Goal: Task Accomplishment & Management: Complete application form

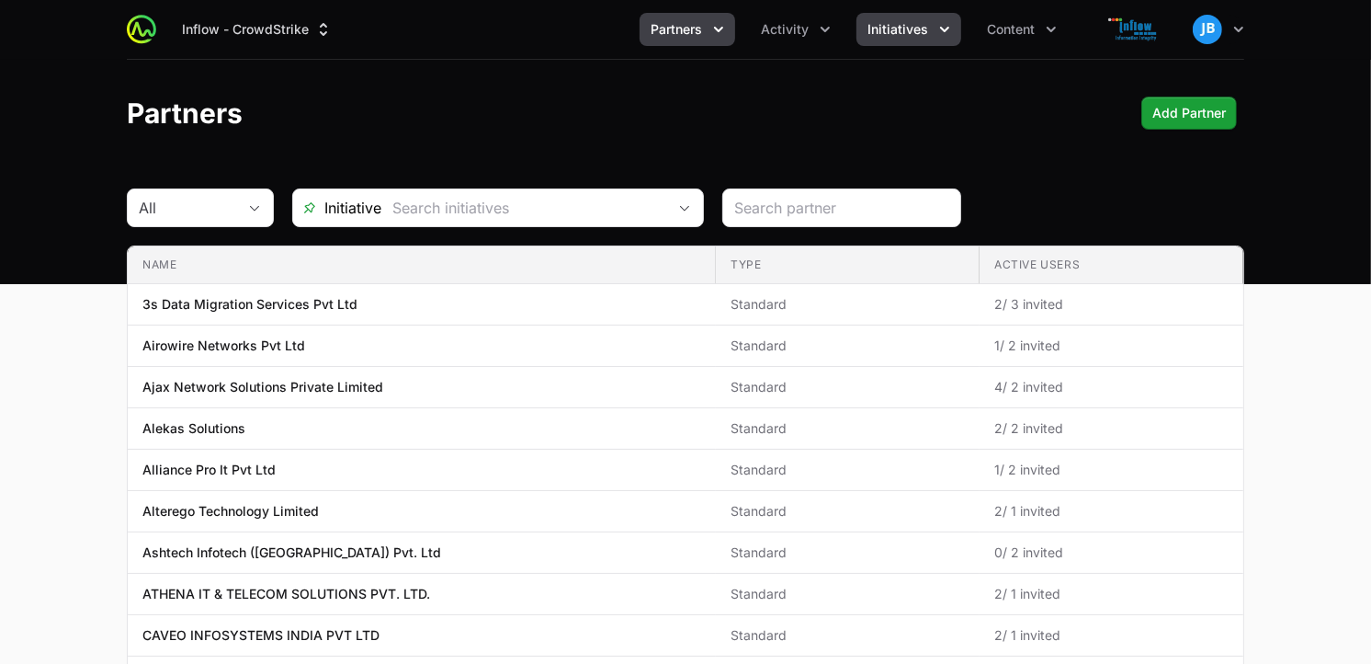
click at [924, 35] on span "Initiatives" at bounding box center [898, 29] width 61 height 18
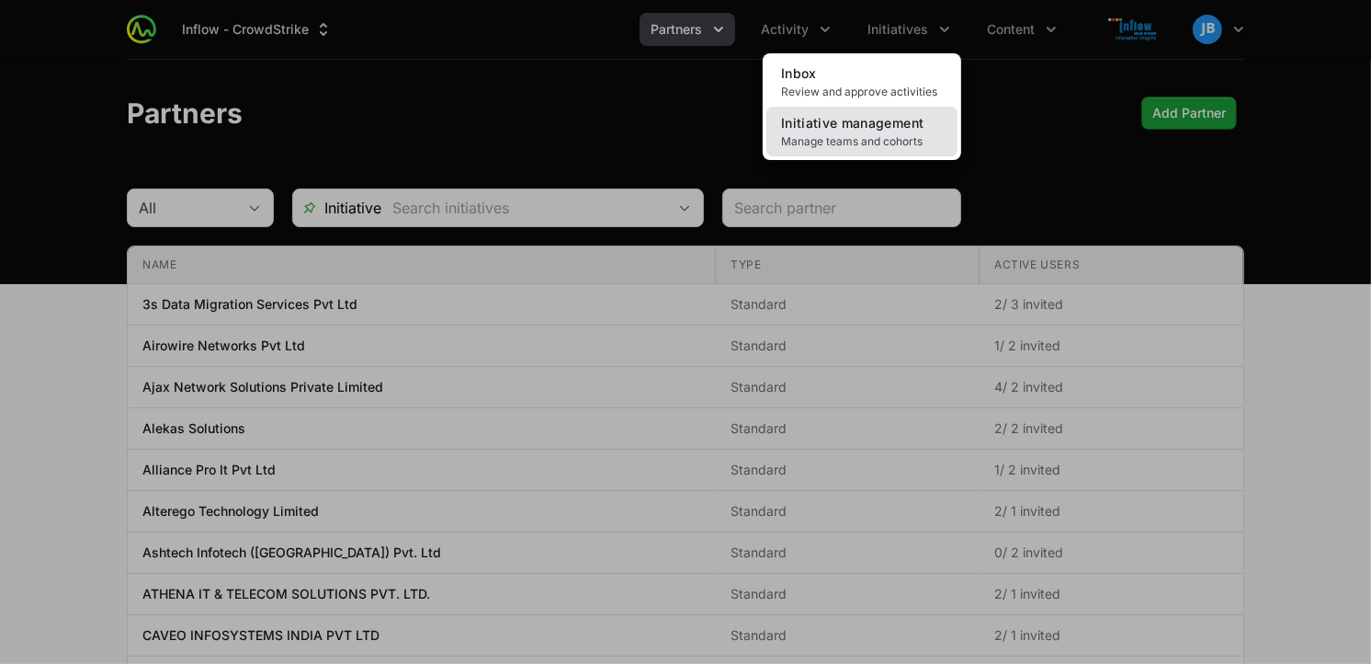
click at [879, 129] on span "Initiative management" at bounding box center [852, 123] width 142 height 16
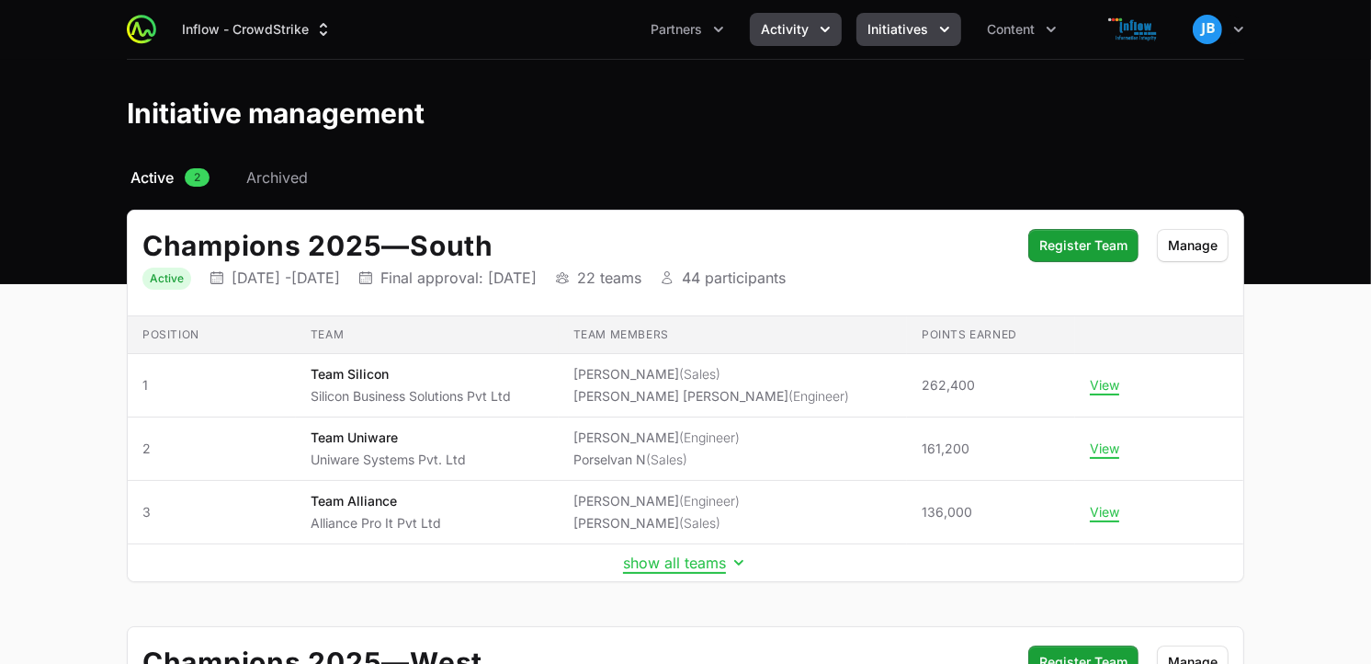
click at [818, 26] on icon "Activity menu" at bounding box center [825, 29] width 18 height 18
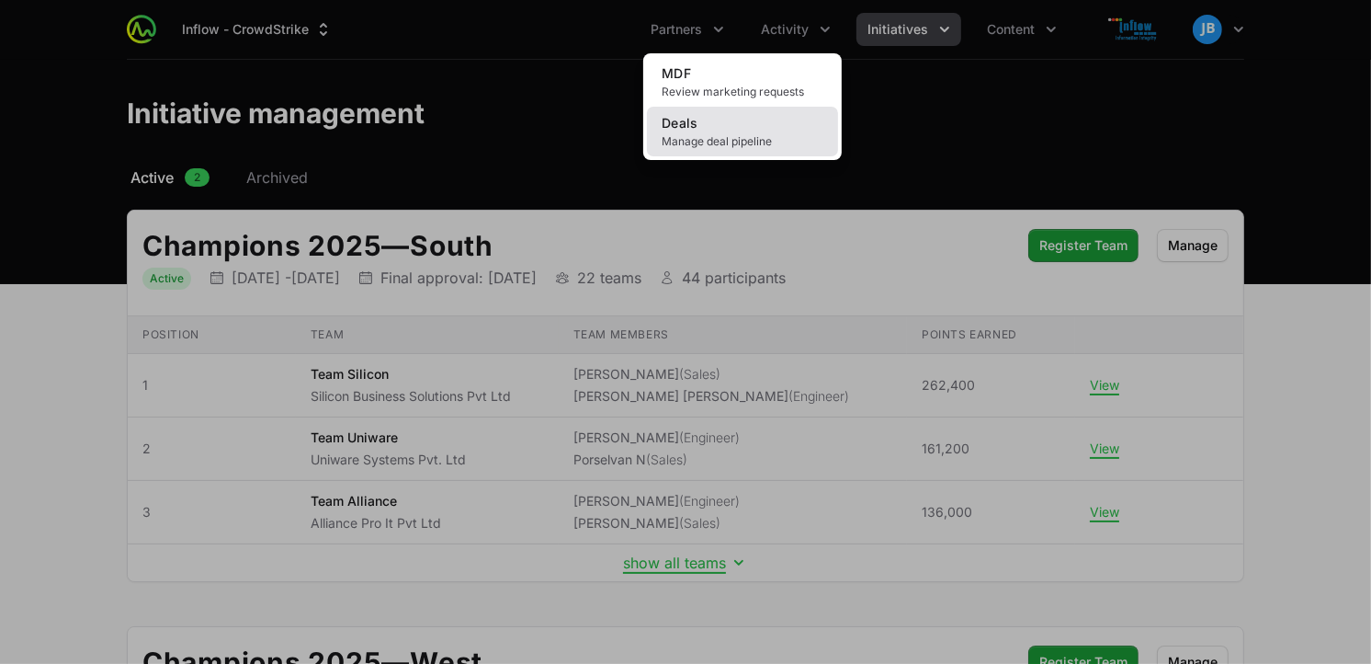
click at [732, 125] on link "Deals Manage deal pipeline" at bounding box center [742, 132] width 191 height 50
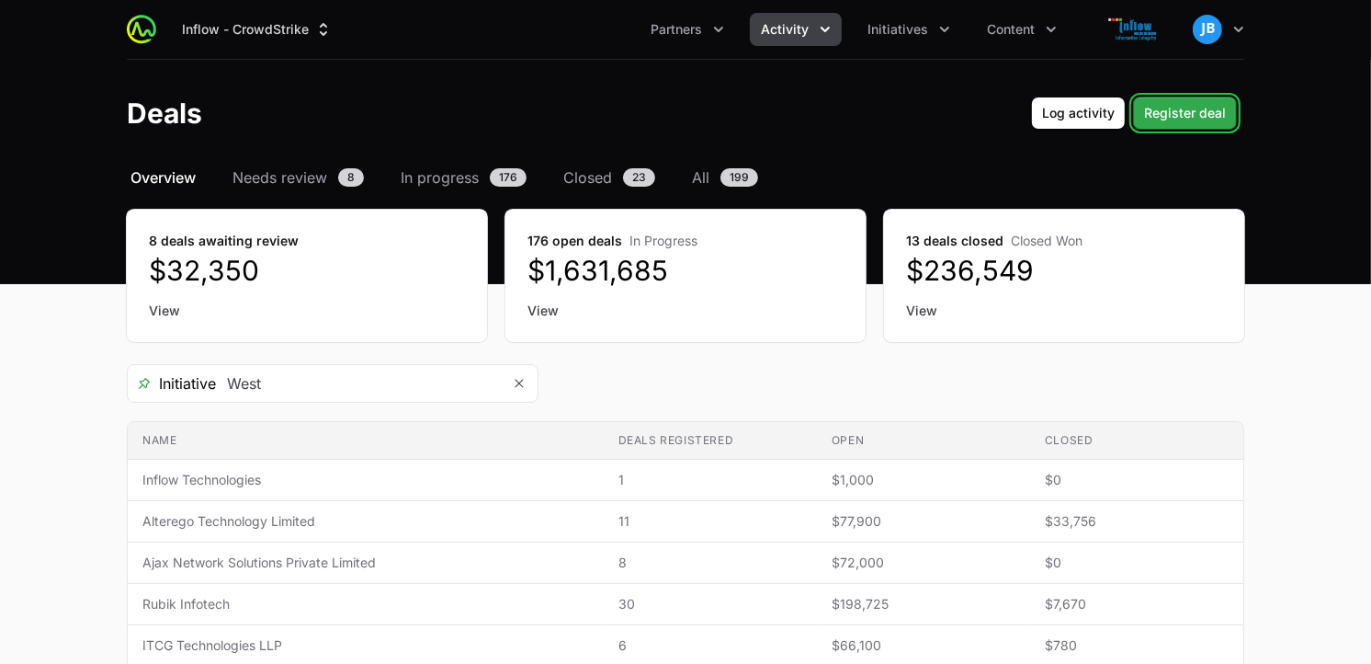
click at [1176, 118] on span "Register deal" at bounding box center [1185, 113] width 82 height 22
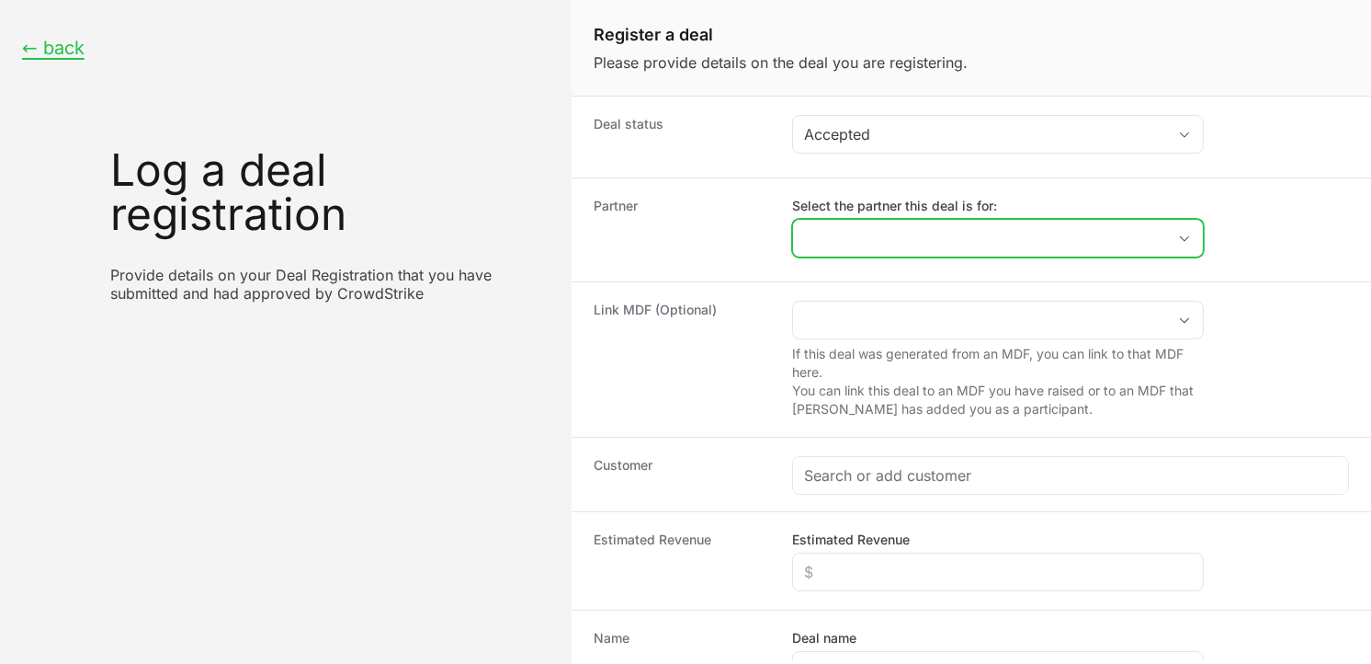
click at [890, 239] on input "Select the partner this deal is for:" at bounding box center [979, 238] width 373 height 37
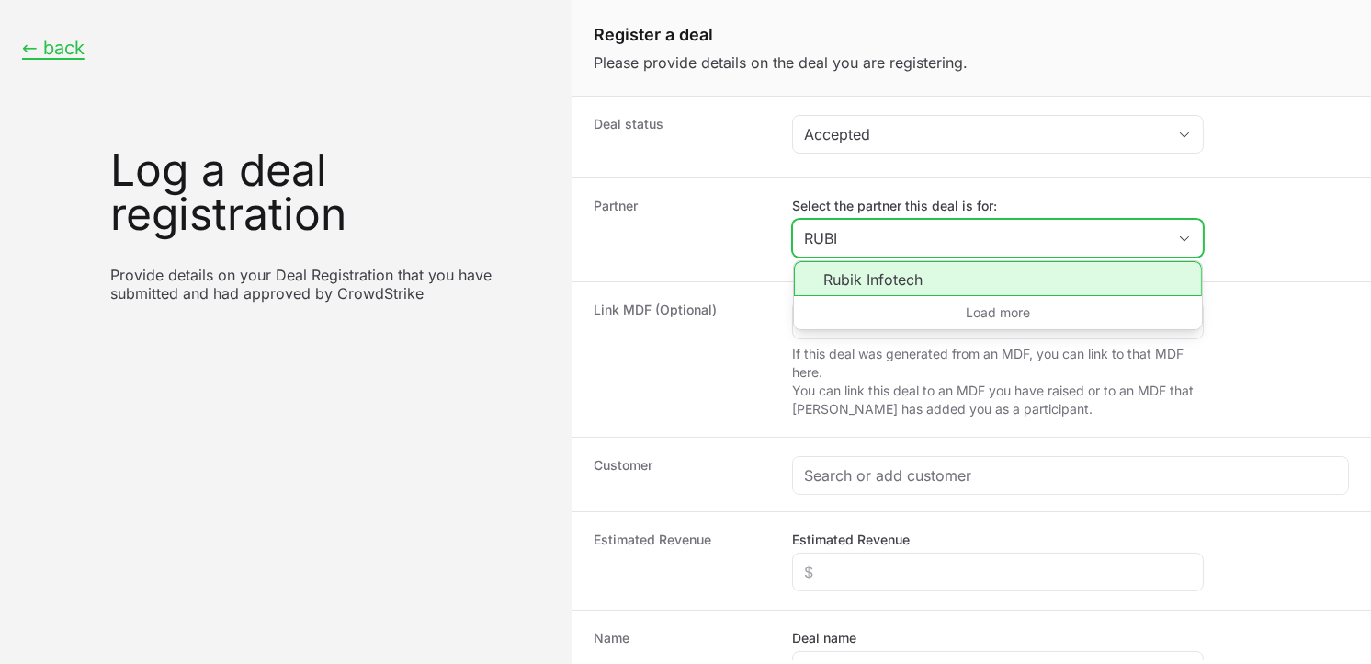
click at [880, 278] on li "Rubik Infotech" at bounding box center [998, 278] width 408 height 35
type input "Rubik Infotech"
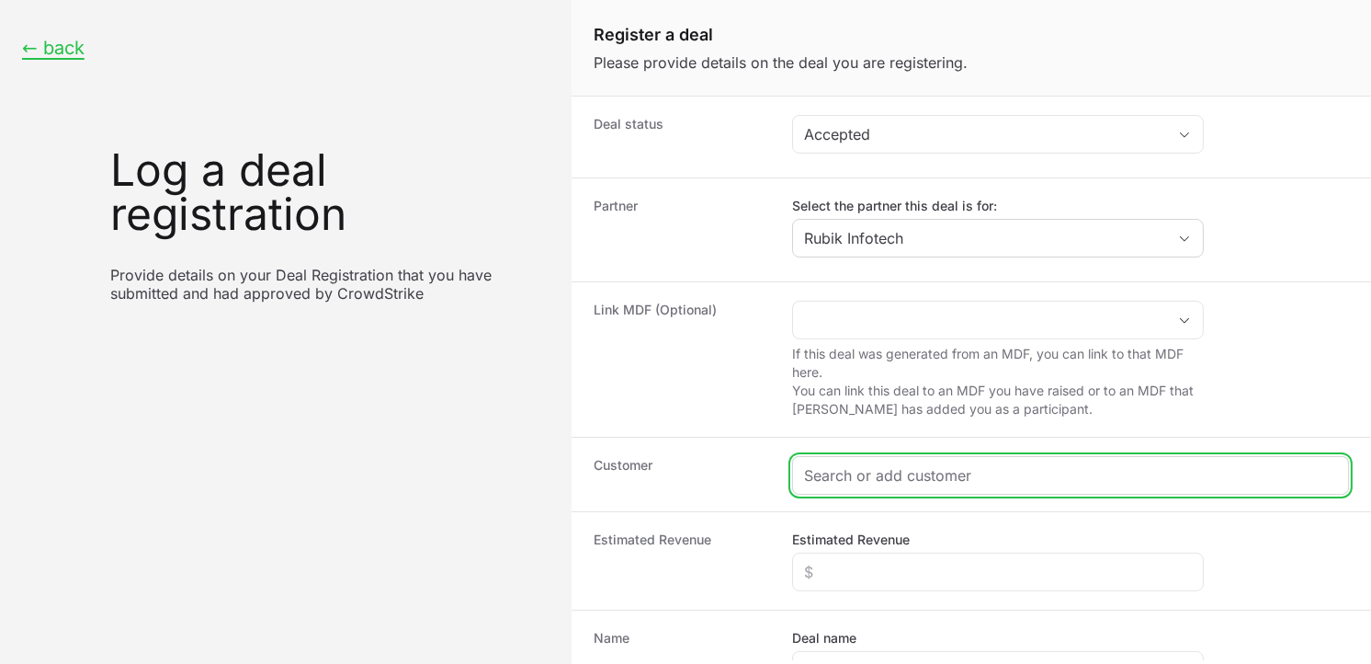
click at [874, 470] on input "Create activity form" at bounding box center [1070, 475] width 533 height 22
click at [857, 475] on input "Create activity form" at bounding box center [1059, 475] width 511 height 22
paste input "[DOMAIN_NAME]"
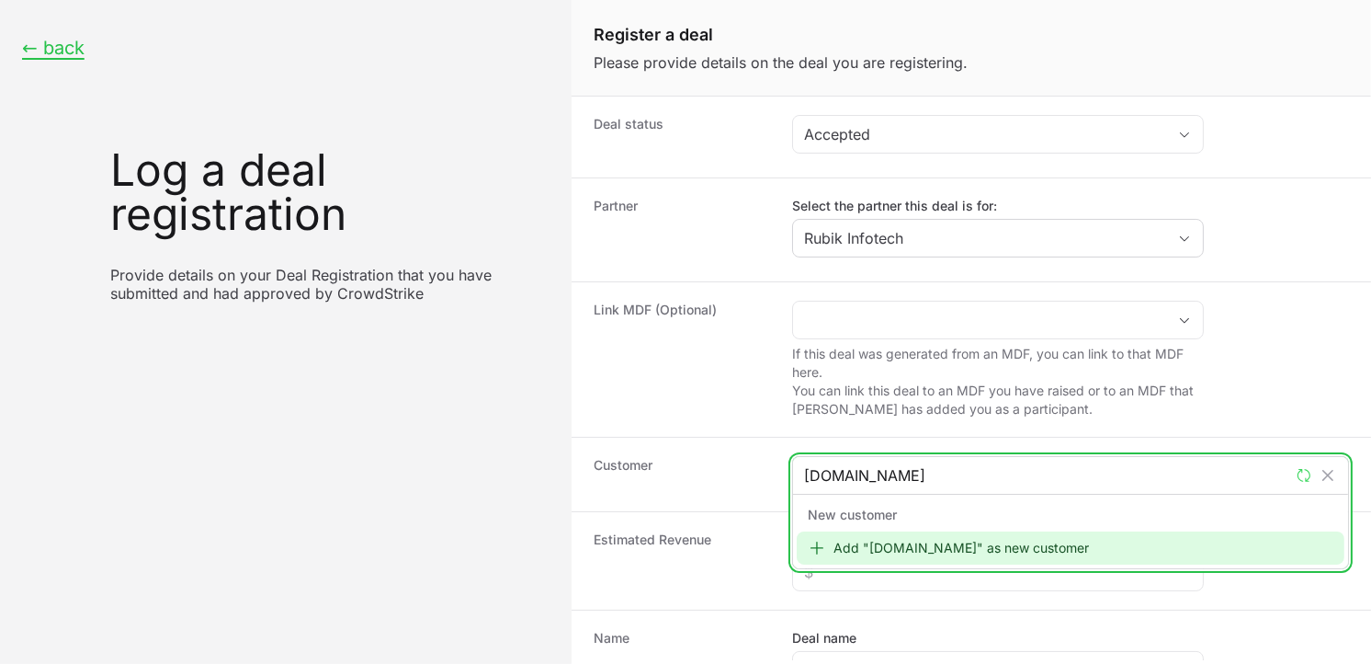
type input "[DOMAIN_NAME]"
click at [880, 546] on div "Add "[DOMAIN_NAME]" as new customer" at bounding box center [1071, 547] width 548 height 33
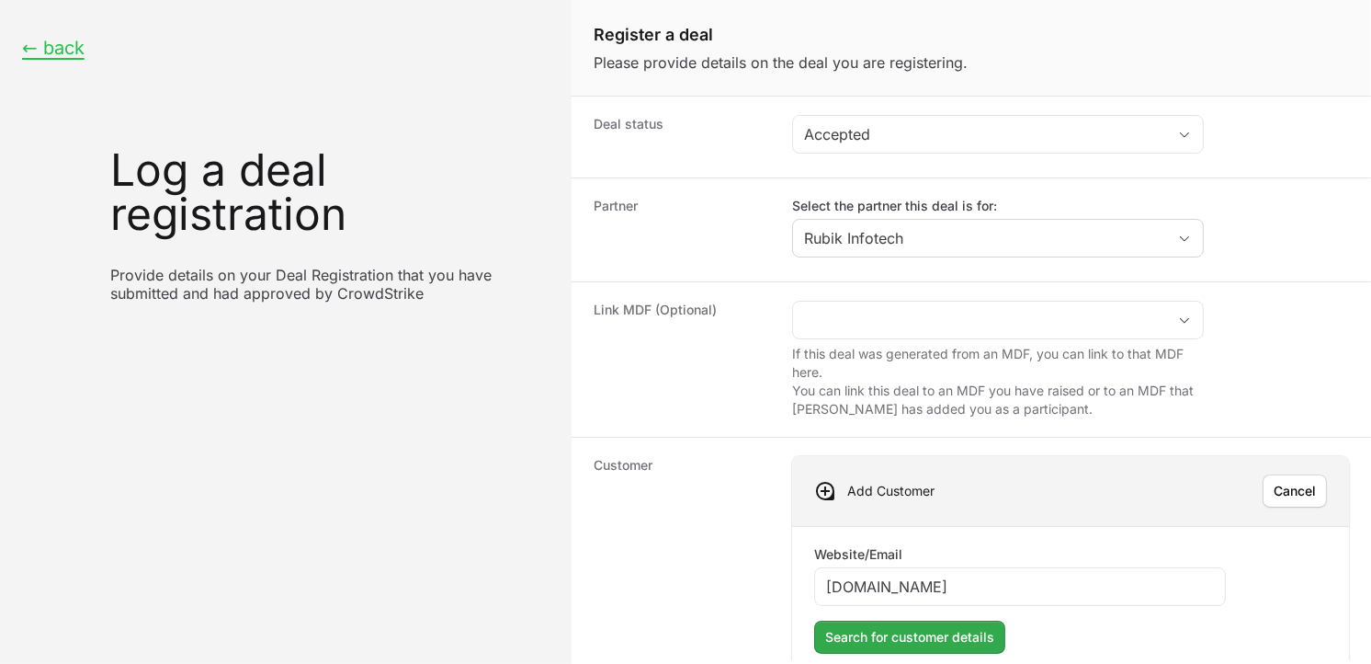
type input "[DOMAIN_NAME]"
click at [906, 649] on button "Search for customer details Search for customer details" at bounding box center [909, 636] width 191 height 33
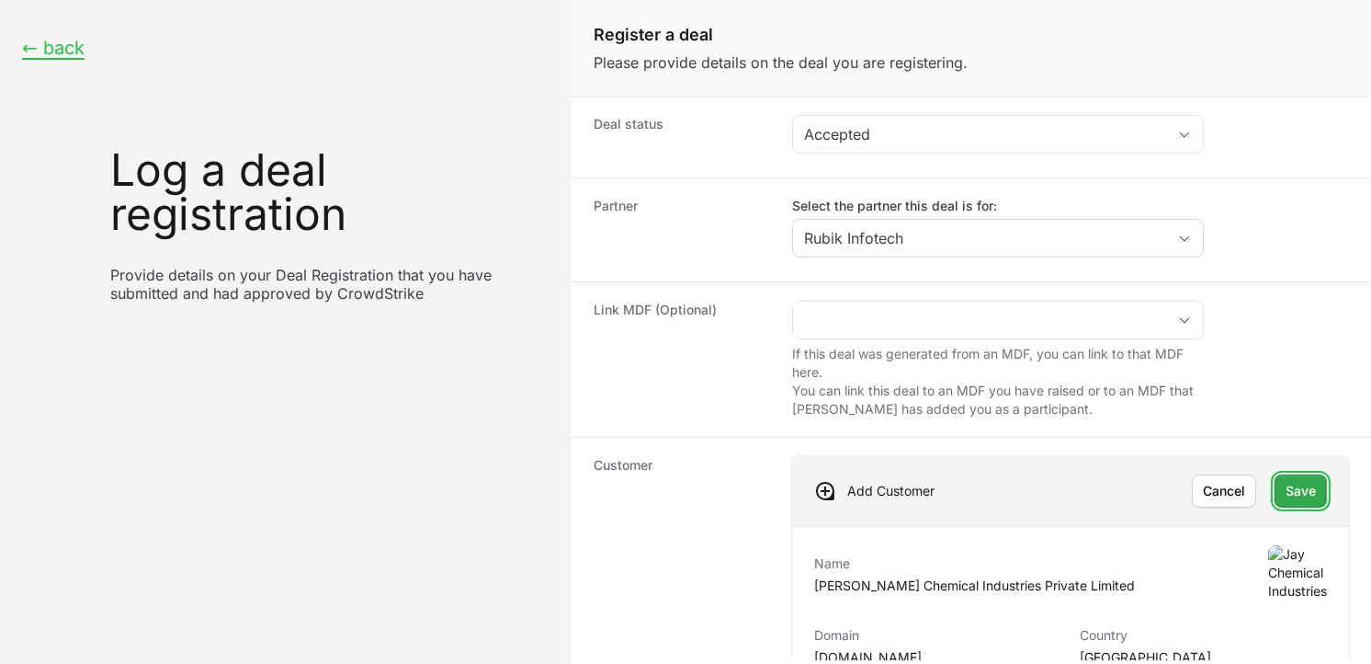
click at [1289, 498] on span "Save" at bounding box center [1301, 491] width 30 height 22
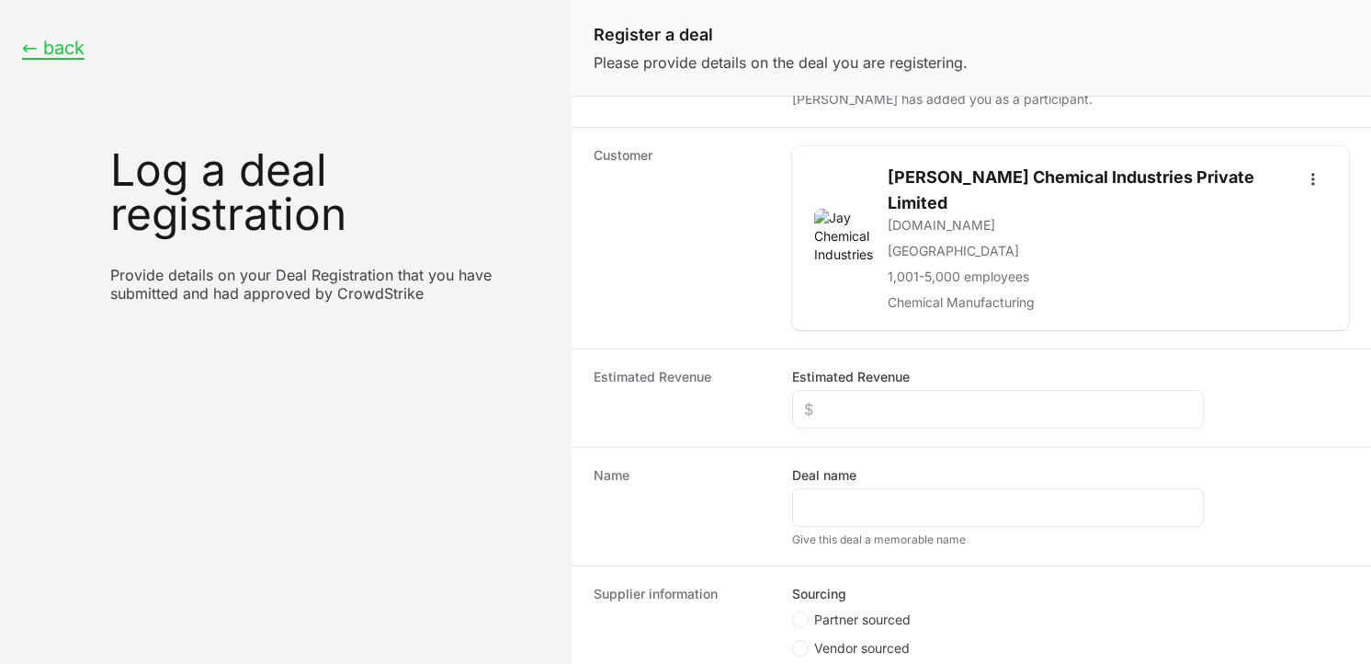
scroll to position [338, 0]
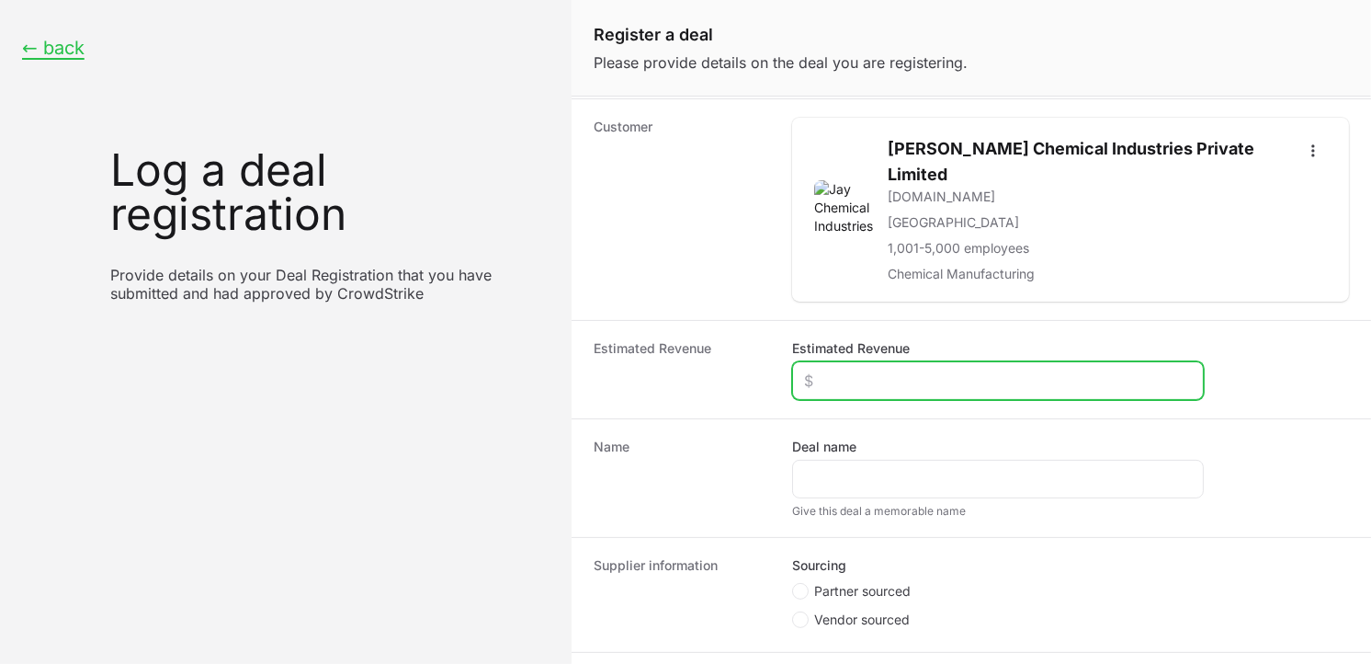
click at [895, 369] on input "Estimated Revenue" at bounding box center [998, 380] width 388 height 22
type input "$15,000"
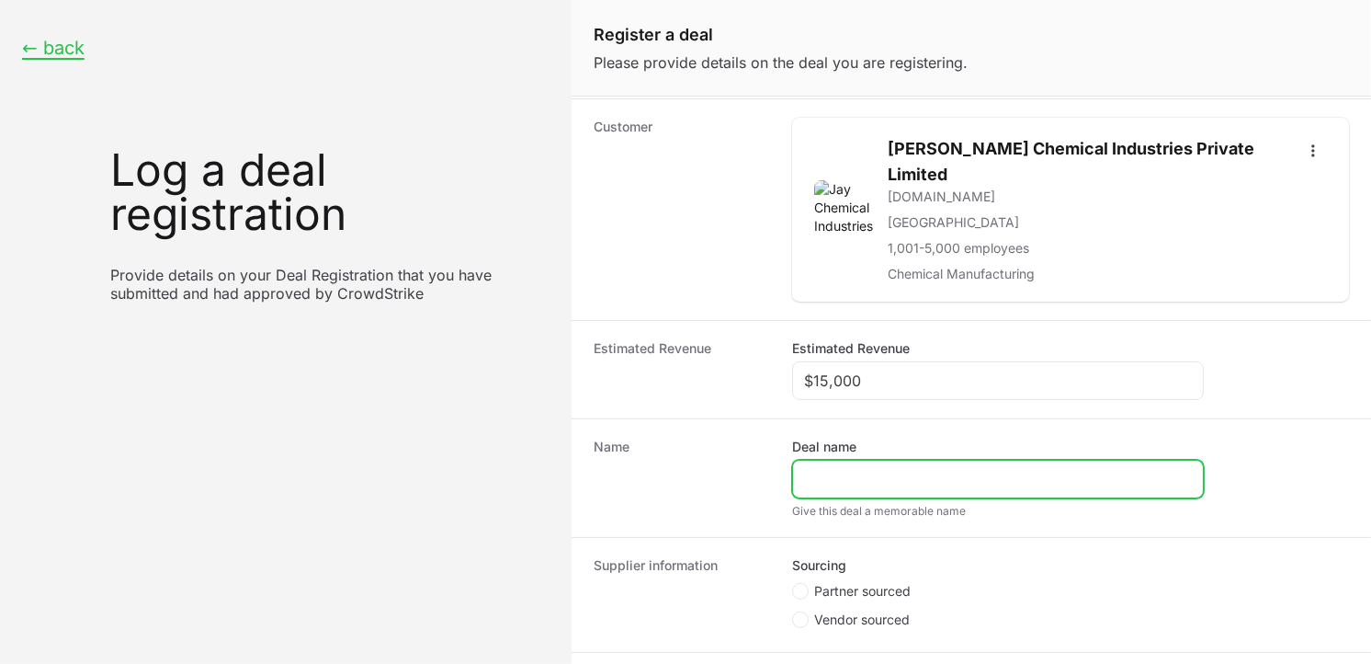
click at [851, 468] on input "Deal name" at bounding box center [998, 479] width 388 height 22
click at [837, 468] on input "Deal name" at bounding box center [998, 479] width 388 height 22
paste input "[DOMAIN_NAME]"
type input "[DOMAIN_NAME]"
click at [930, 468] on input "[DOMAIN_NAME]" at bounding box center [998, 479] width 388 height 22
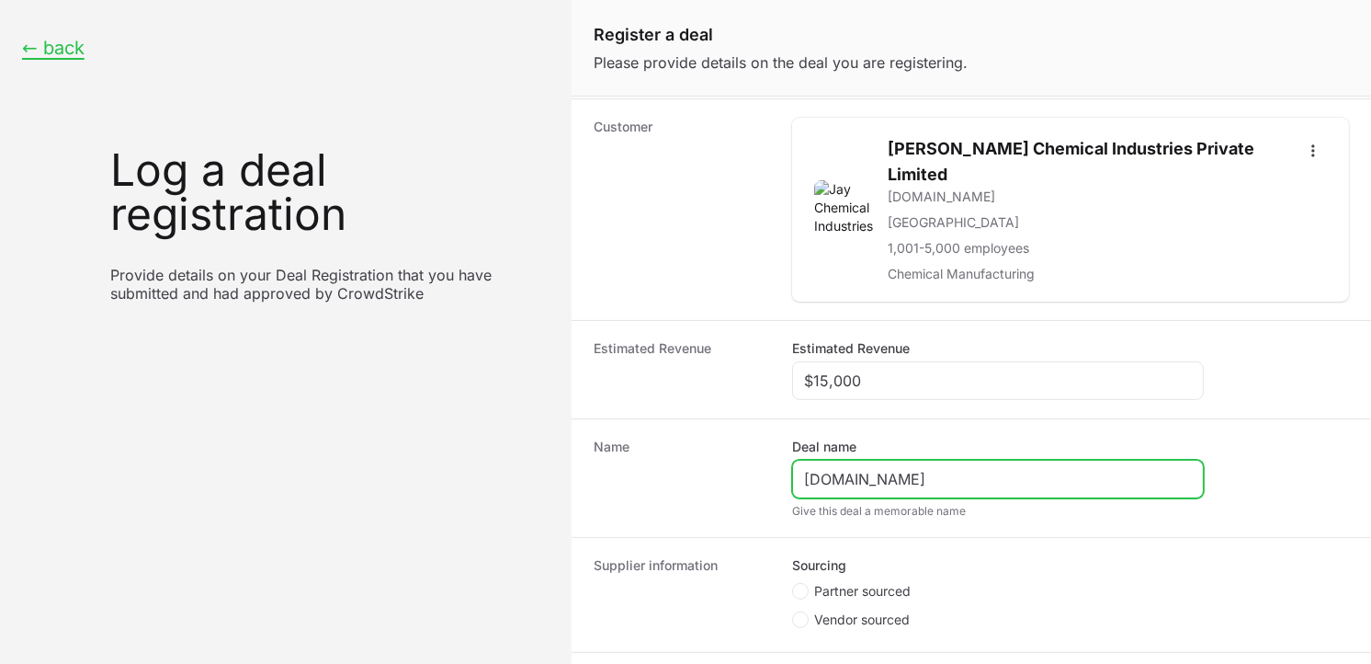
drag, startPoint x: 930, startPoint y: 452, endPoint x: 735, endPoint y: 453, distance: 194.8
click at [735, 453] on div "Name Deal name [DOMAIN_NAME] Give this deal a memorable name" at bounding box center [972, 477] width 800 height 119
paste input "[PERSON_NAME] chemical industries pvt ltd"
type input "[PERSON_NAME] chemical industries Pvt ltd"
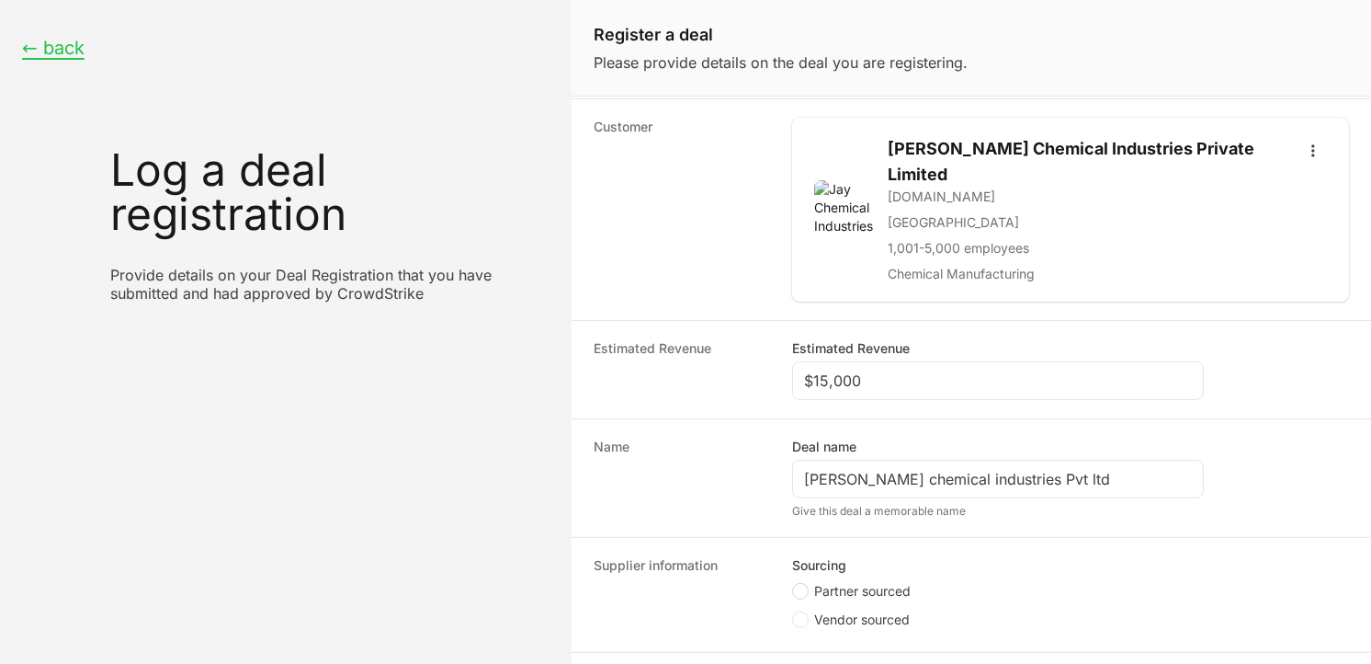
click at [805, 583] on span "Create activity form" at bounding box center [800, 591] width 17 height 17
radio input "true"
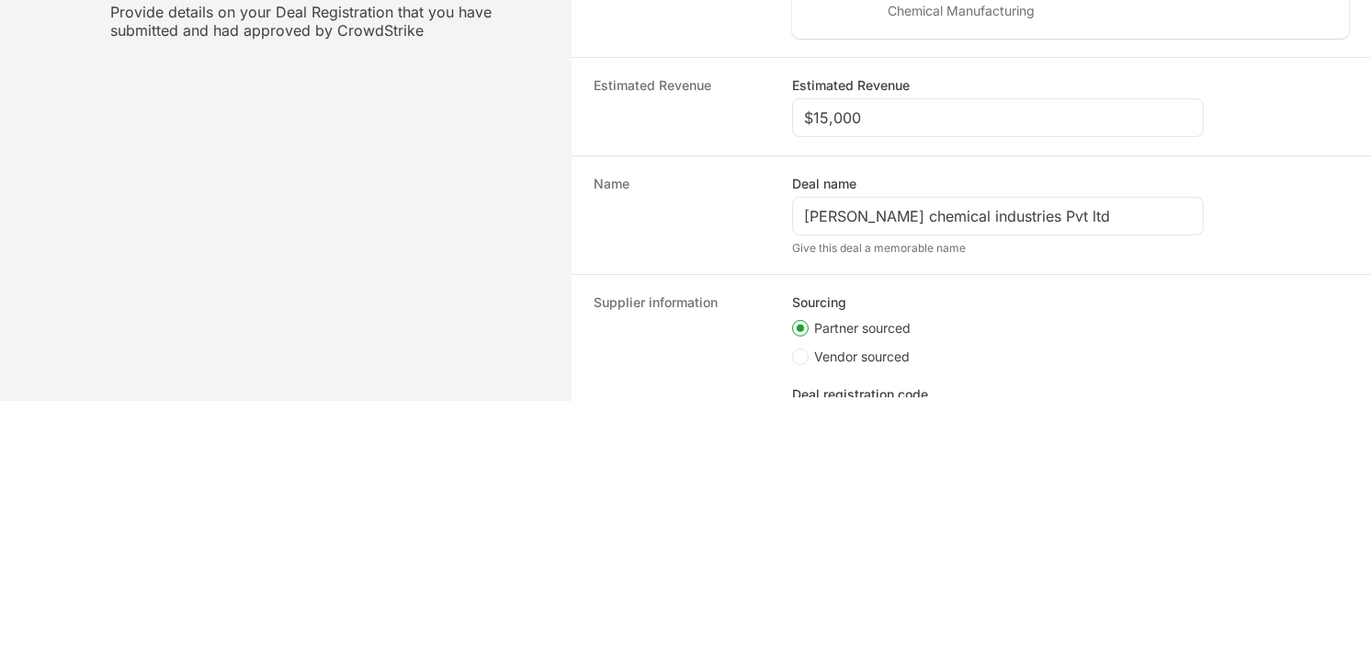
scroll to position [517, 0]
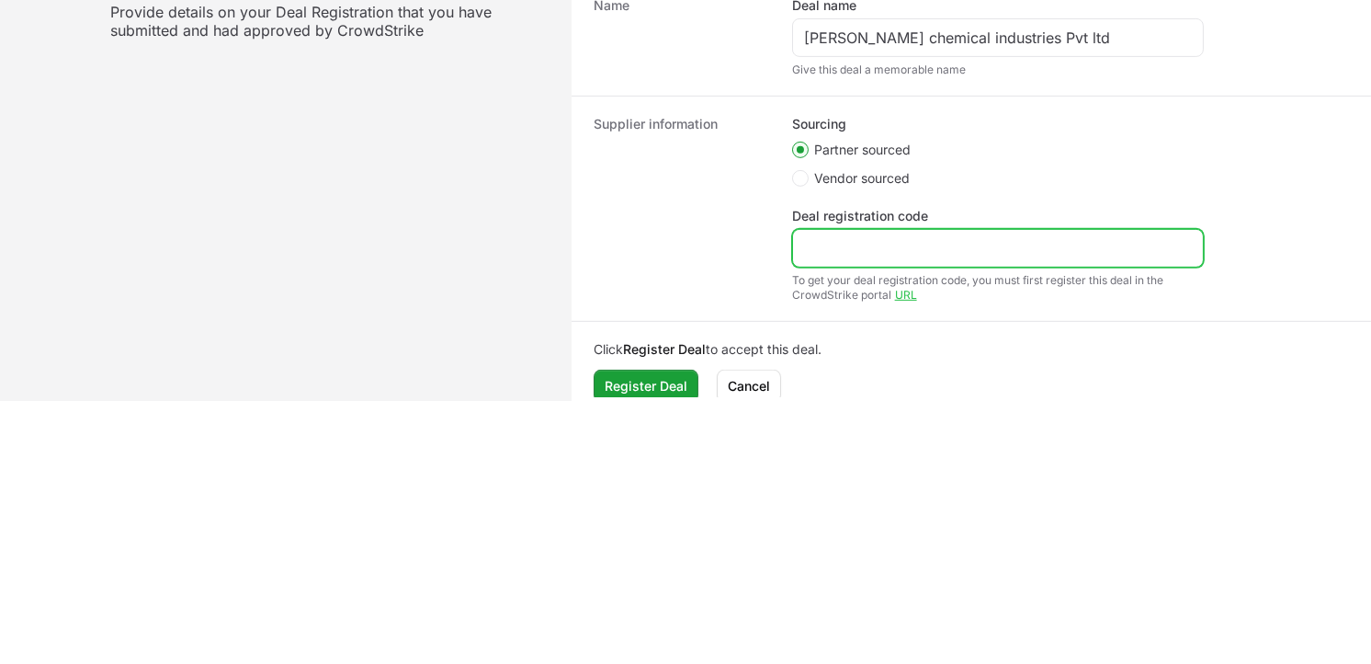
click at [908, 237] on input "Deal registration code" at bounding box center [998, 248] width 388 height 22
paste input "DR-ef4531ef"
type input "DR-ef4531ef"
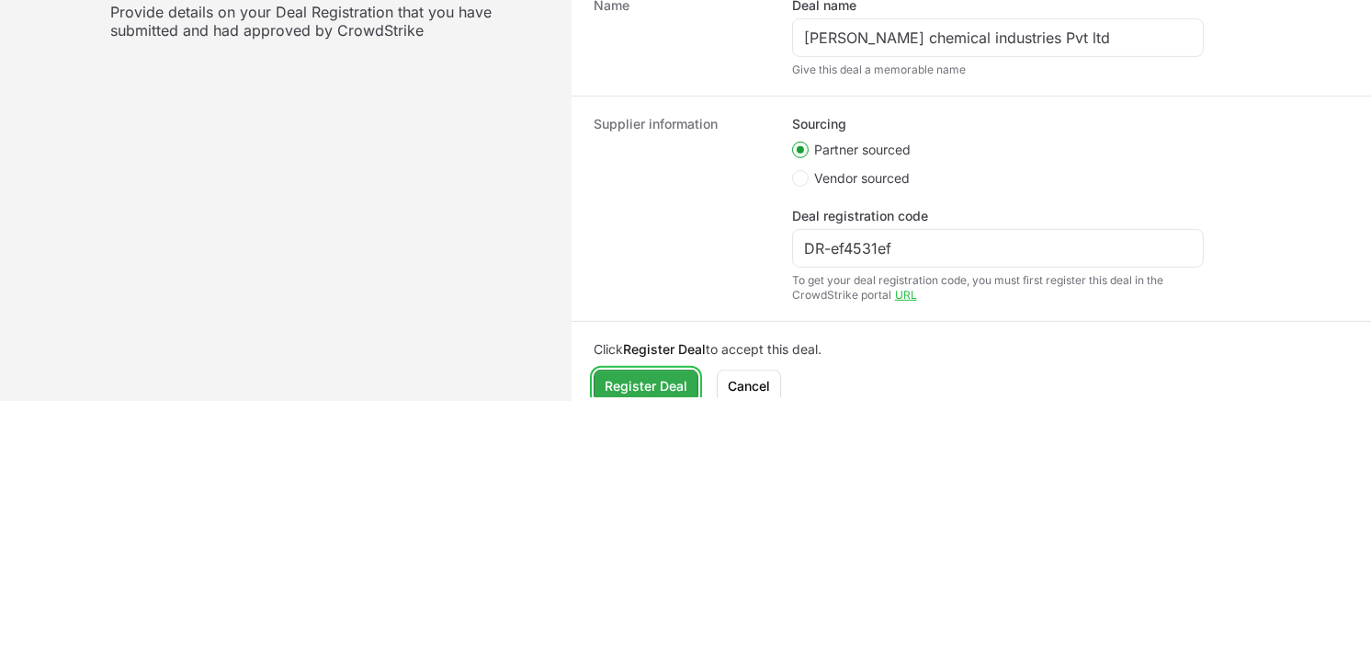
click at [655, 375] on span "Register Deal" at bounding box center [646, 386] width 83 height 22
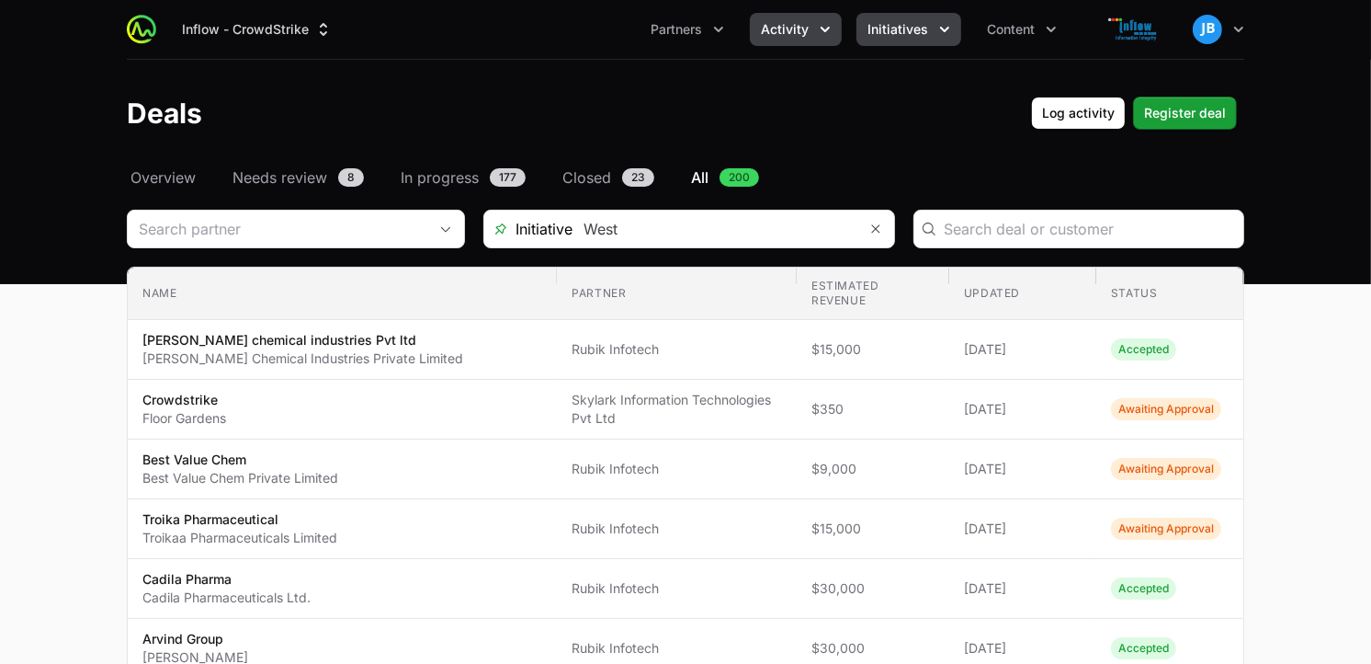
click at [922, 32] on span "Initiatives" at bounding box center [898, 29] width 61 height 18
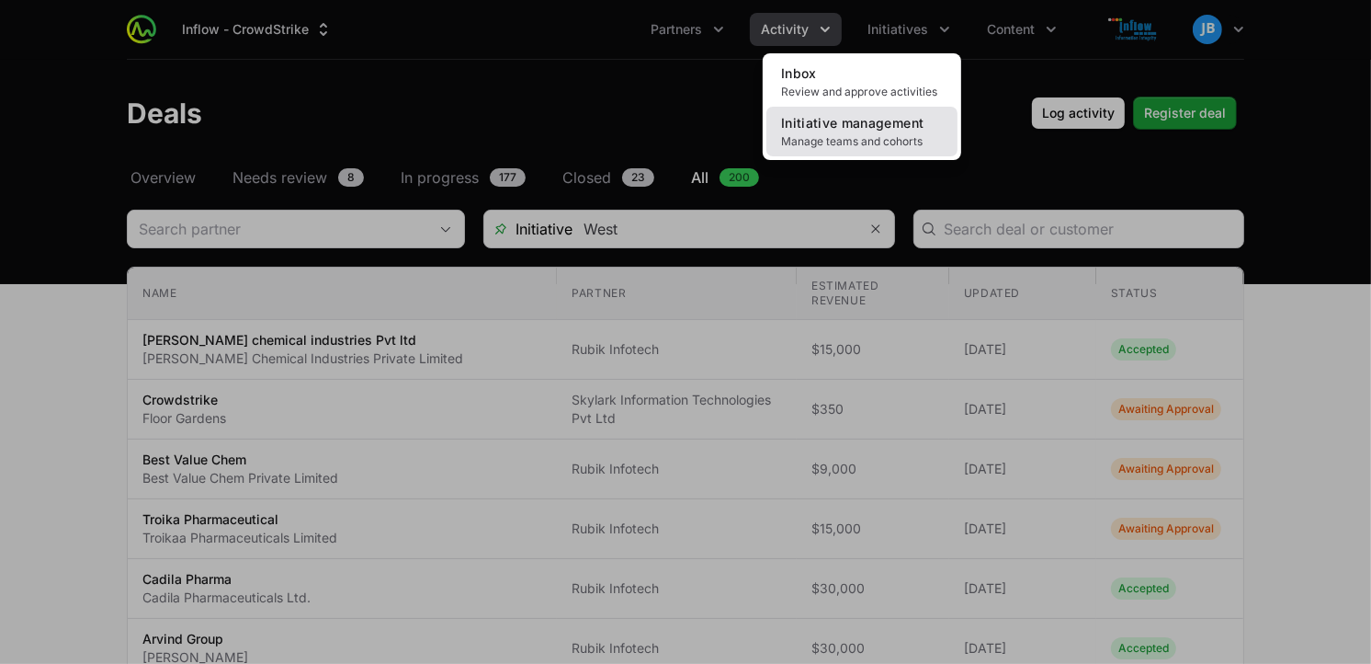
click at [806, 123] on span "Initiative management" at bounding box center [852, 123] width 142 height 16
